Goal: Information Seeking & Learning: Compare options

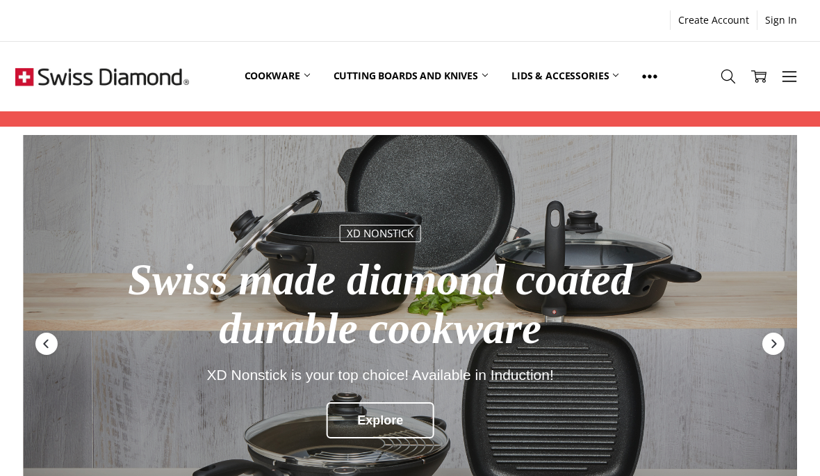
click at [302, 81] on link "Cookware" at bounding box center [277, 76] width 89 height 62
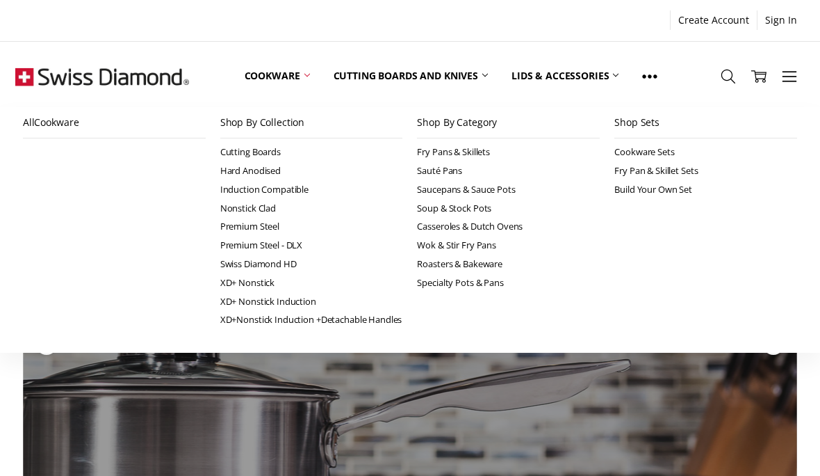
click at [266, 224] on link "Premium Steel" at bounding box center [311, 226] width 183 height 19
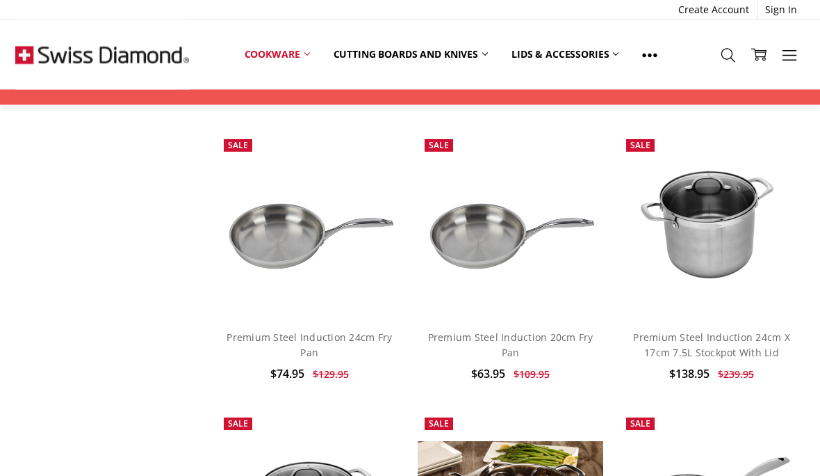
scroll to position [930, 0]
click at [354, 332] on link "Premium Steel Induction 24cm Fry Pan" at bounding box center [309, 346] width 165 height 29
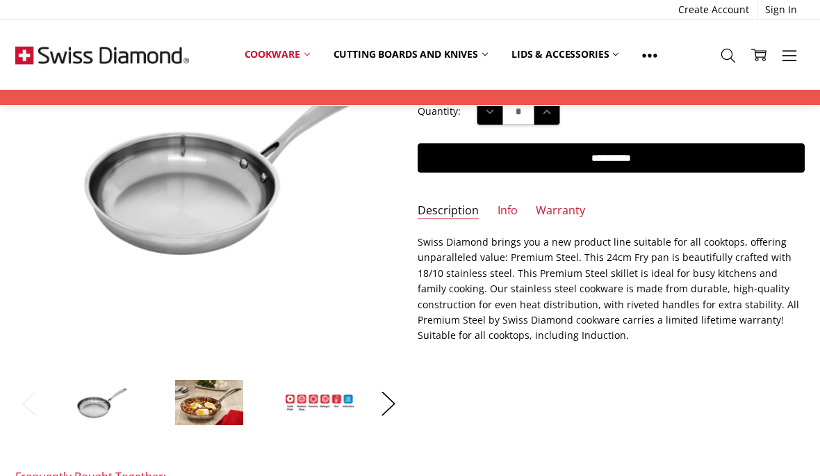
scroll to position [259, 0]
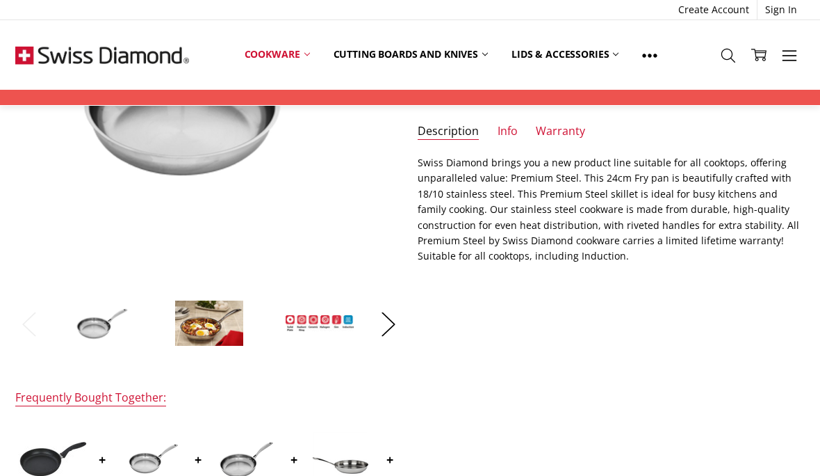
click at [515, 127] on link "Info" at bounding box center [508, 132] width 20 height 16
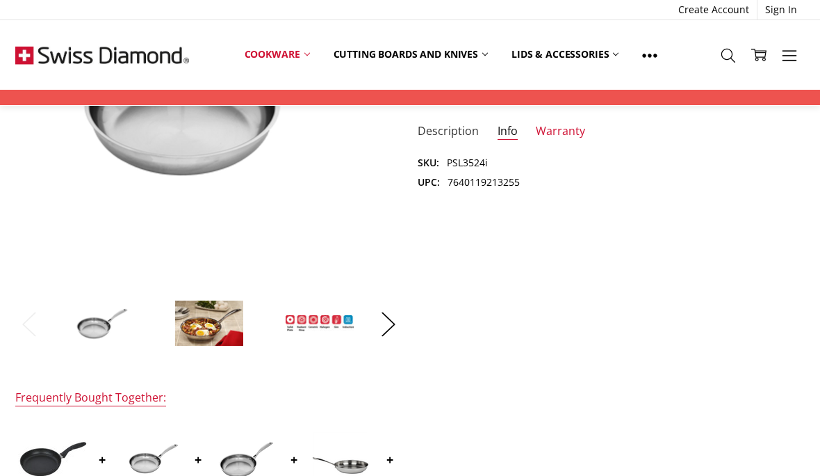
click at [464, 130] on link "Description" at bounding box center [448, 132] width 61 height 16
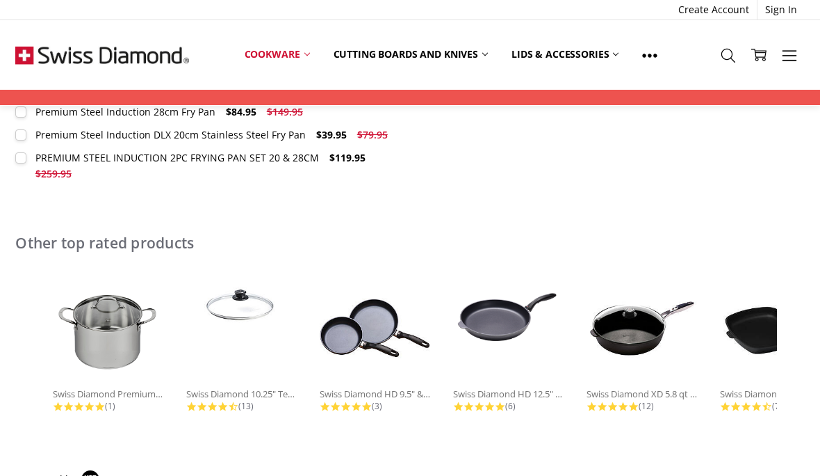
scroll to position [976, 0]
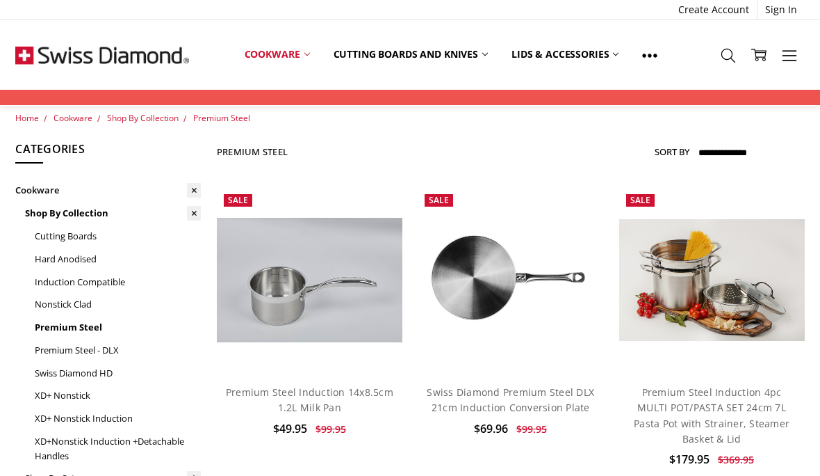
scroll to position [10, 0]
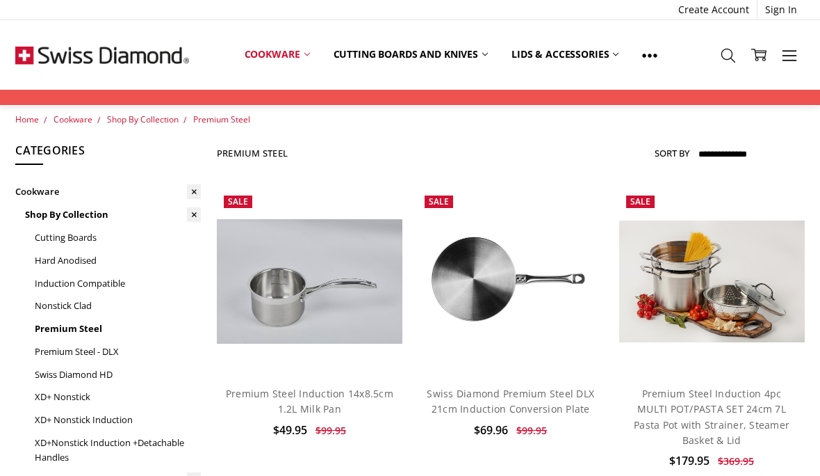
click at [81, 349] on link "Premium Steel - DLX" at bounding box center [118, 351] width 166 height 23
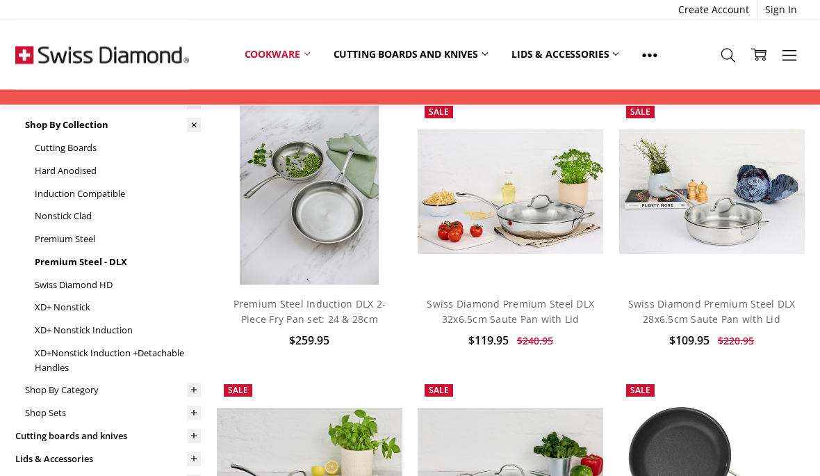
scroll to position [100, 0]
click at [271, 305] on link "Premium Steel Induction DLX 2-Piece Fry Pan set: 24 & 28cm" at bounding box center [310, 311] width 153 height 29
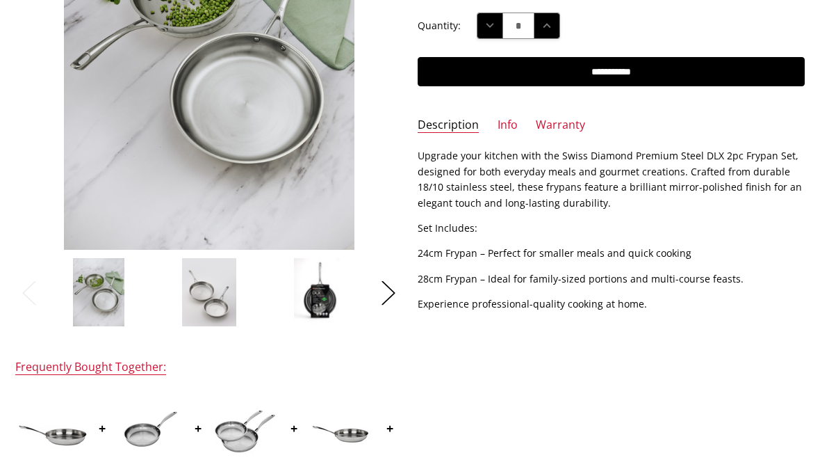
scroll to position [291, 0]
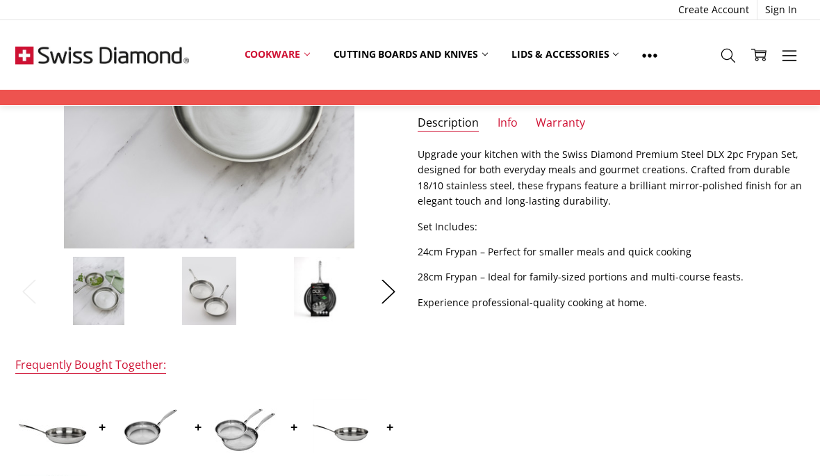
click at [510, 120] on link "Info" at bounding box center [508, 123] width 20 height 16
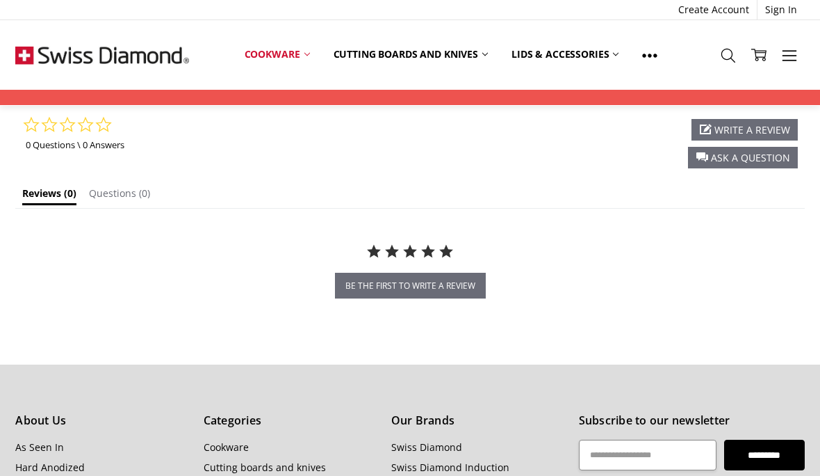
scroll to position [1223, 0]
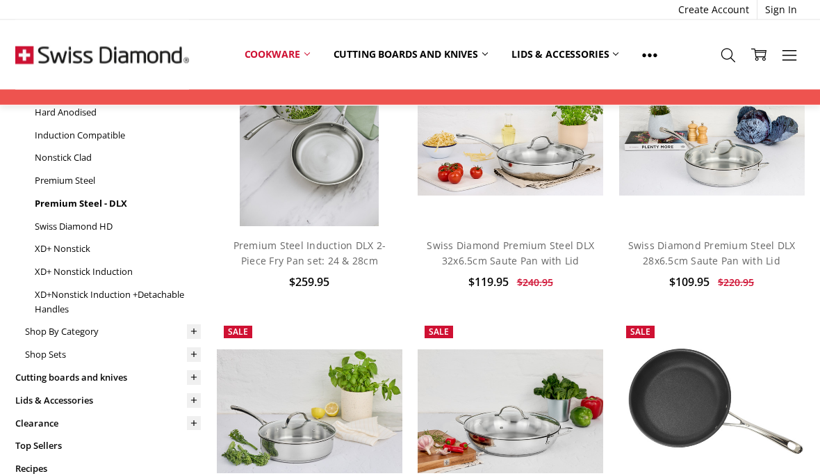
scroll to position [129, 0]
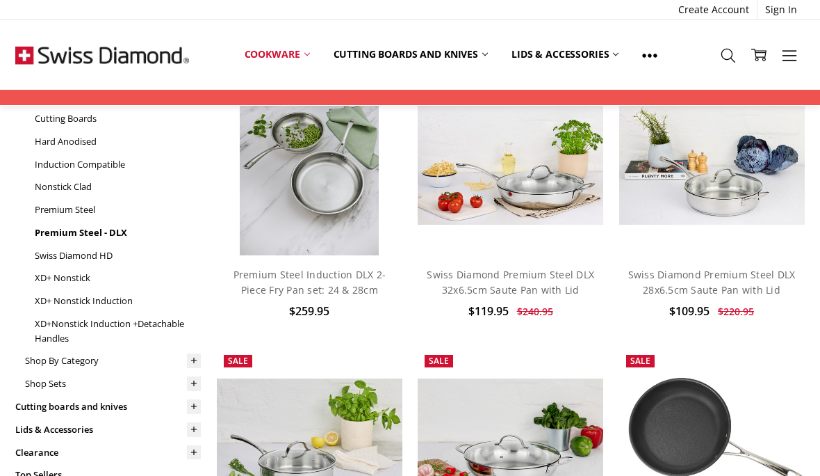
click at [67, 209] on link "Premium Steel" at bounding box center [118, 209] width 166 height 23
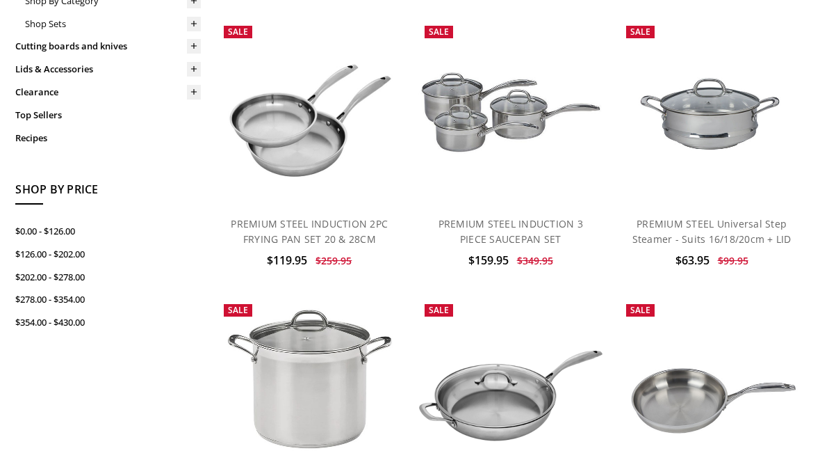
scroll to position [489, 0]
click at [290, 217] on link "PREMIUM STEEL INDUCTION 2PC FRYING PAN SET 20 & 28CM" at bounding box center [309, 231] width 157 height 29
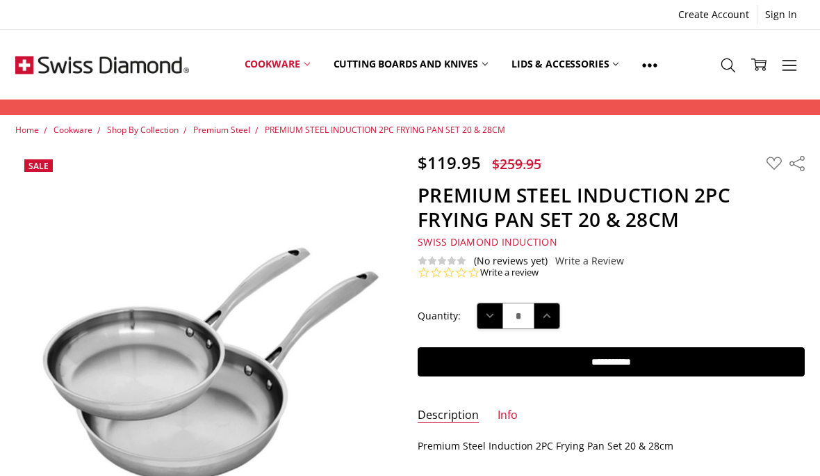
click at [515, 414] on link "Info" at bounding box center [508, 415] width 20 height 16
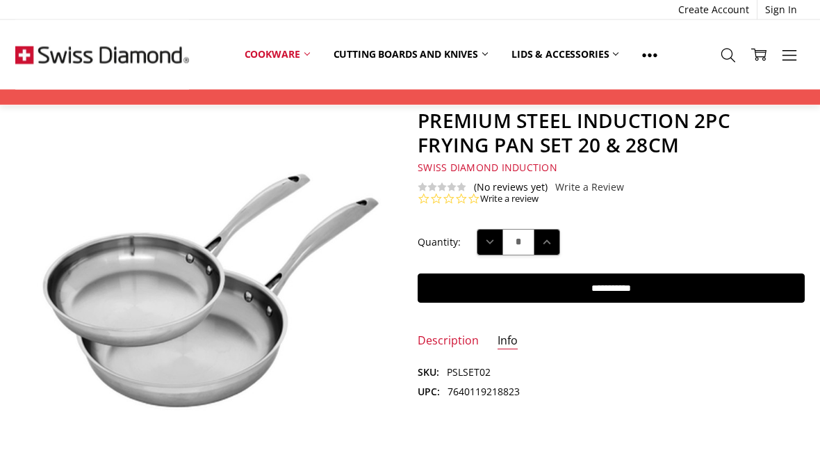
scroll to position [79, 0]
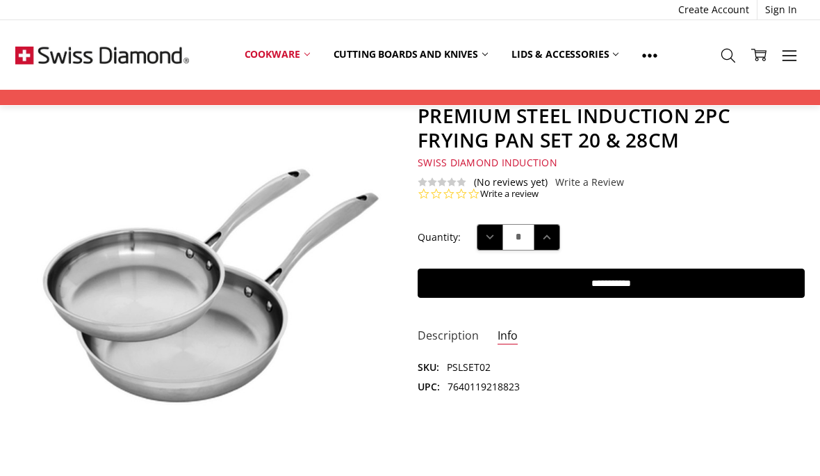
click at [449, 328] on link "Description" at bounding box center [448, 336] width 61 height 16
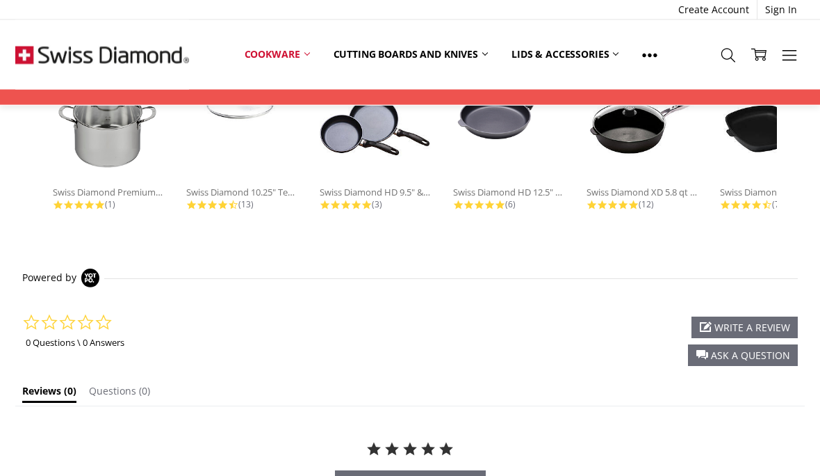
scroll to position [1194, 0]
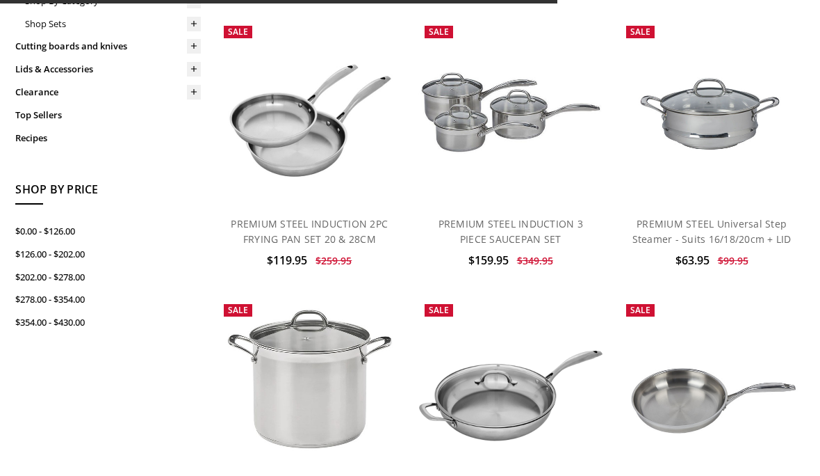
click at [6, 225] on div "Home Cookware Shop By Collection Premium Steel Show Filters Filter Browse by Ca…" at bounding box center [410, 243] width 820 height 1219
